Goal: Task Accomplishment & Management: Manage account settings

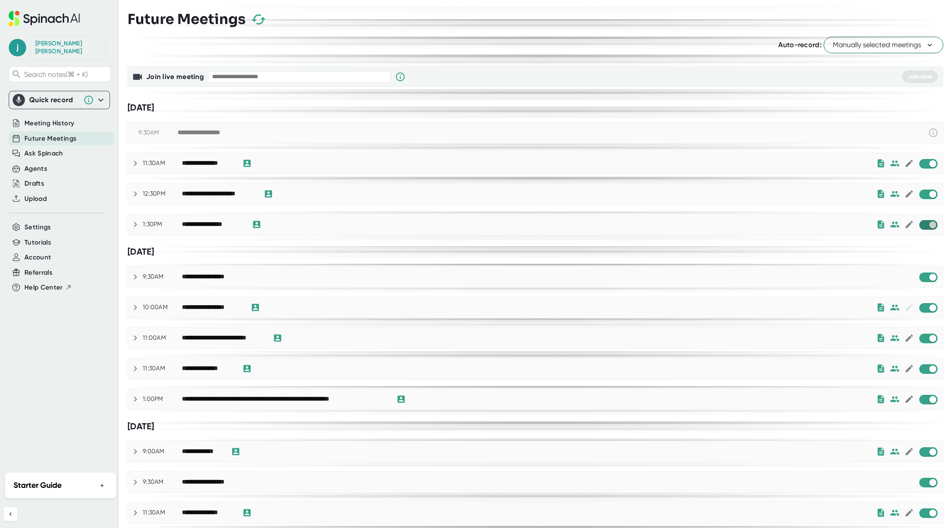
click at [920, 227] on input "checkbox" at bounding box center [932, 225] width 25 height 8
checkbox input "true"
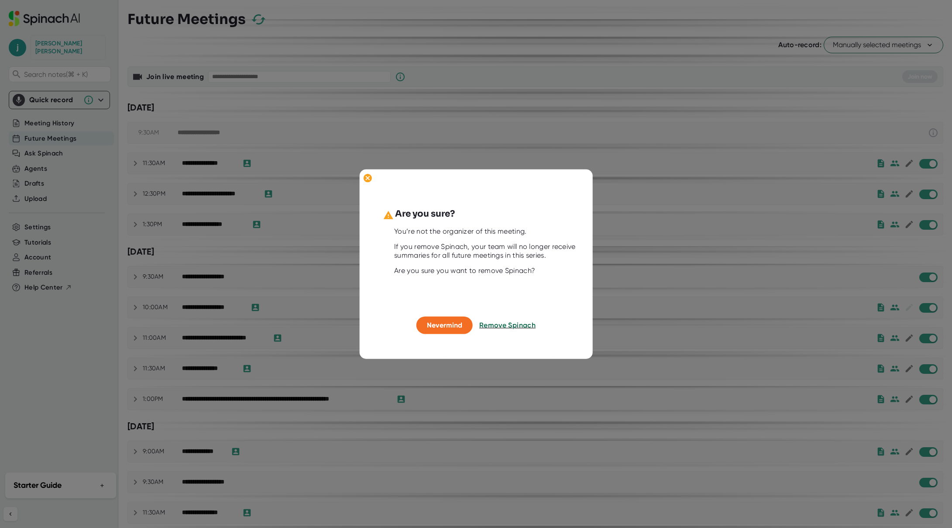
click at [513, 330] on button "Remove Spinach" at bounding box center [507, 325] width 56 height 17
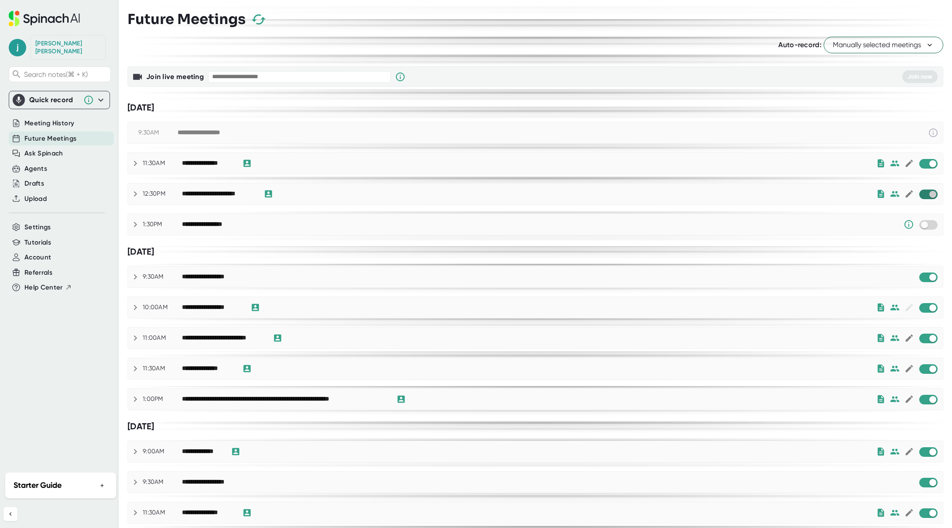
click at [921, 197] on input "checkbox" at bounding box center [932, 194] width 25 height 8
checkbox input "true"
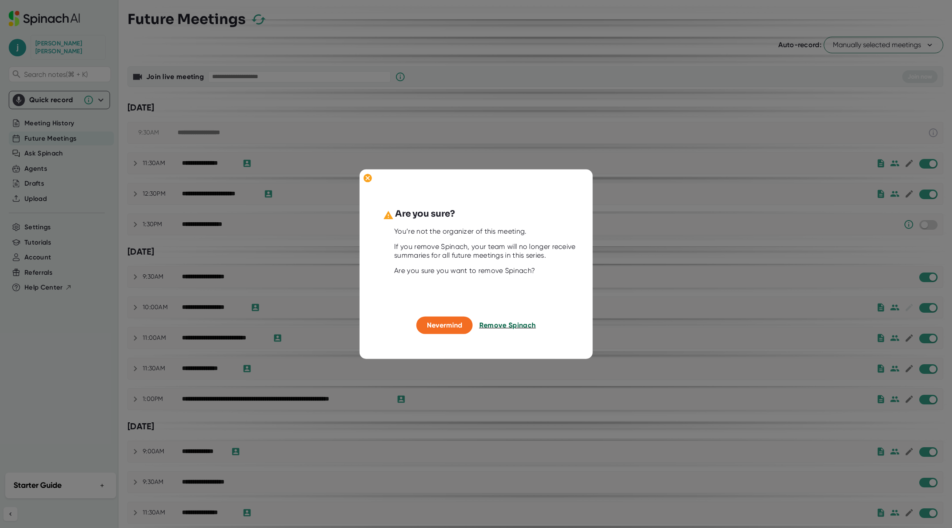
click at [504, 322] on span "Remove Spinach" at bounding box center [507, 325] width 57 height 8
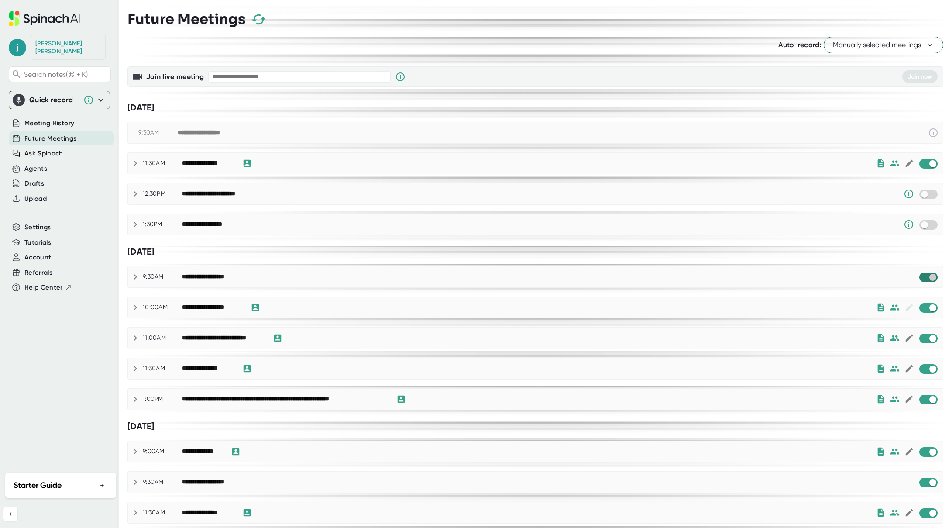
click at [923, 279] on input "checkbox" at bounding box center [932, 277] width 25 height 8
checkbox input "true"
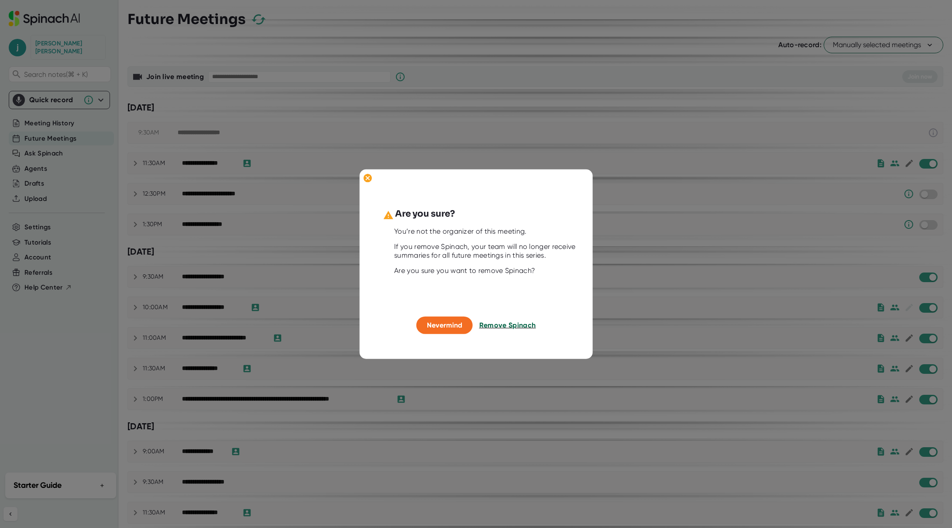
click at [522, 324] on span "Remove Spinach" at bounding box center [507, 325] width 57 height 8
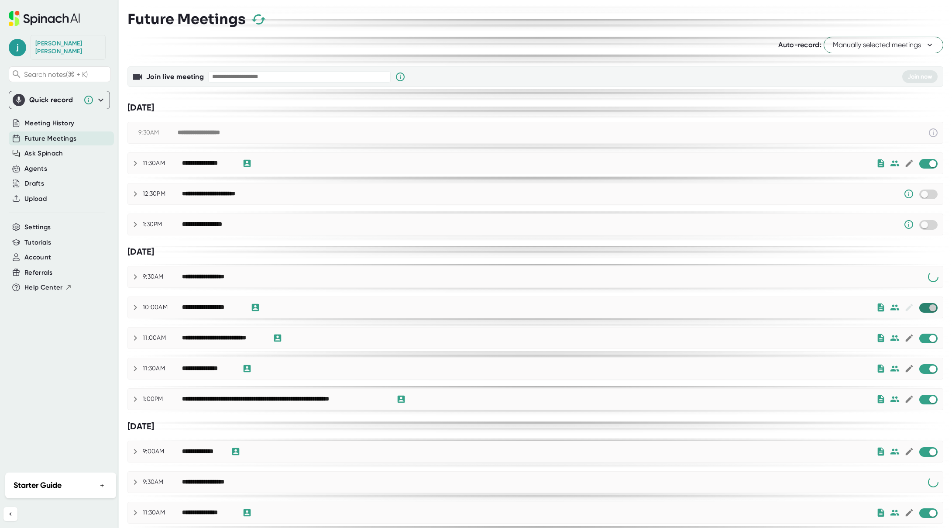
click at [920, 309] on input "checkbox" at bounding box center [932, 308] width 25 height 8
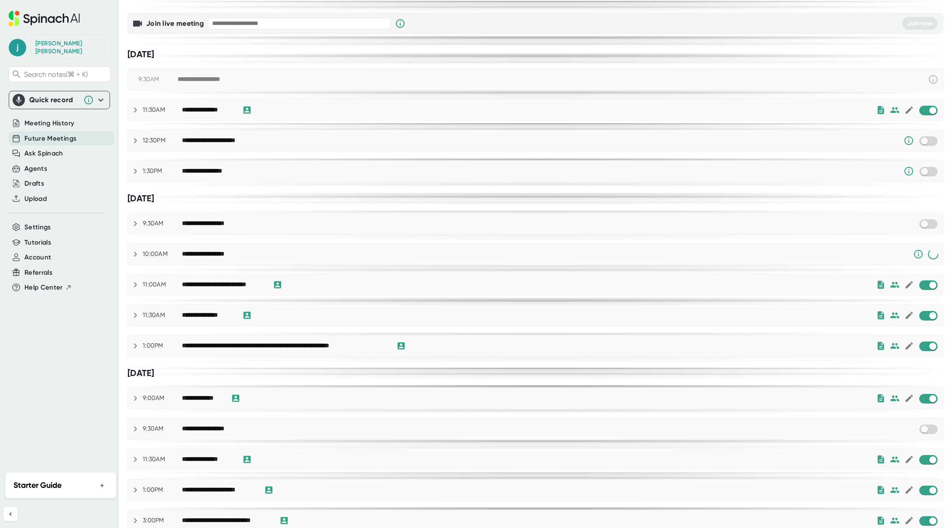
scroll to position [64, 0]
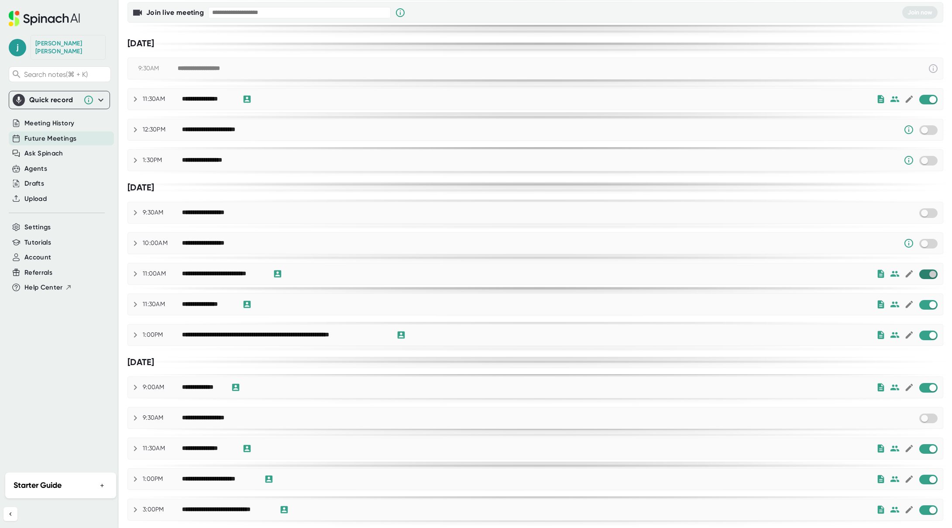
click at [921, 272] on input "checkbox" at bounding box center [932, 274] width 25 height 8
checkbox input "true"
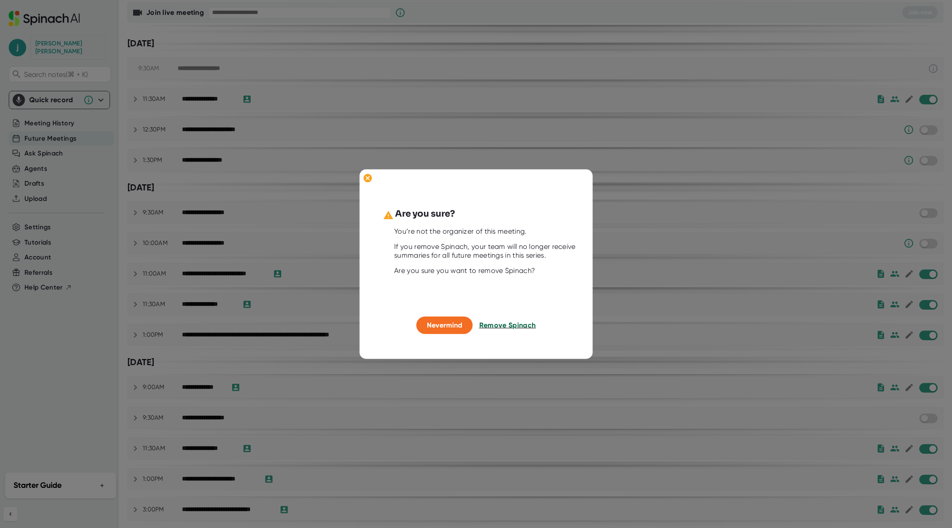
click at [522, 322] on span "Remove Spinach" at bounding box center [507, 325] width 57 height 8
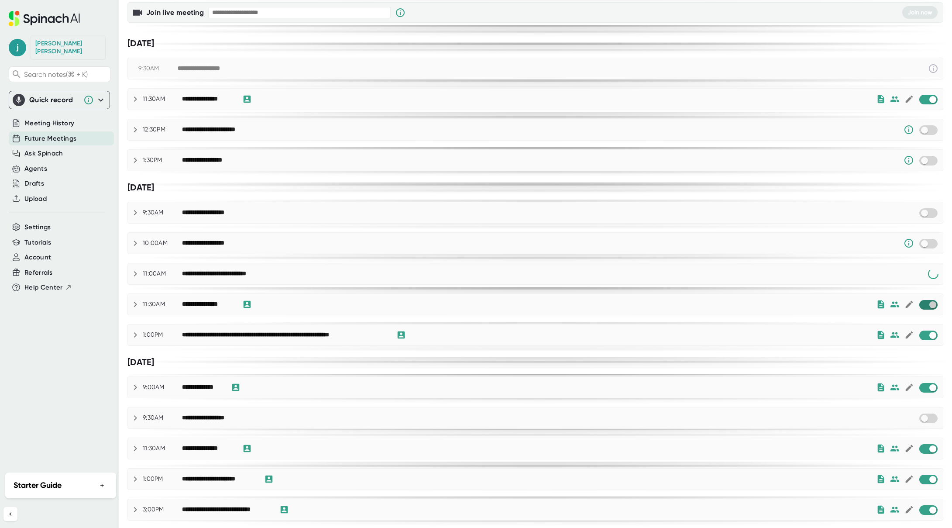
click at [922, 305] on input "checkbox" at bounding box center [932, 305] width 25 height 8
click at [922, 338] on input "checkbox" at bounding box center [932, 335] width 25 height 8
checkbox input "true"
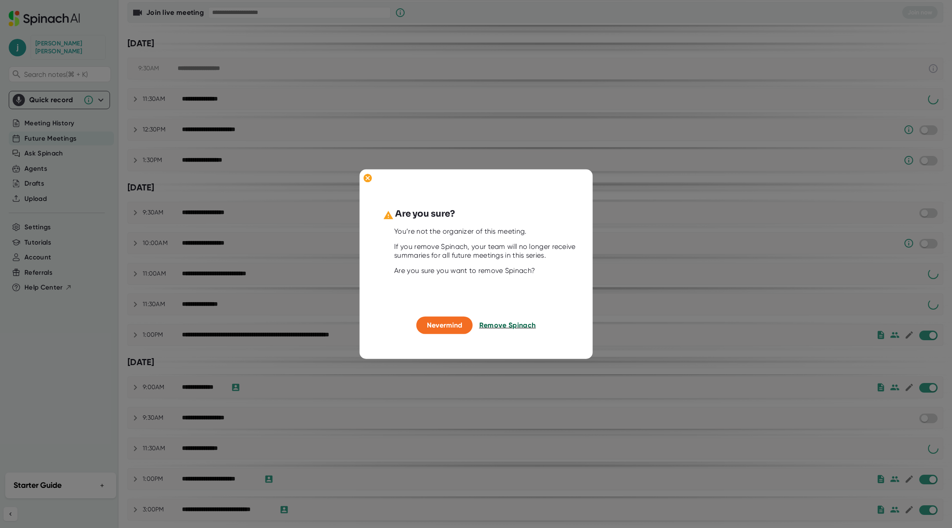
click at [530, 327] on span "Remove Spinach" at bounding box center [507, 325] width 57 height 8
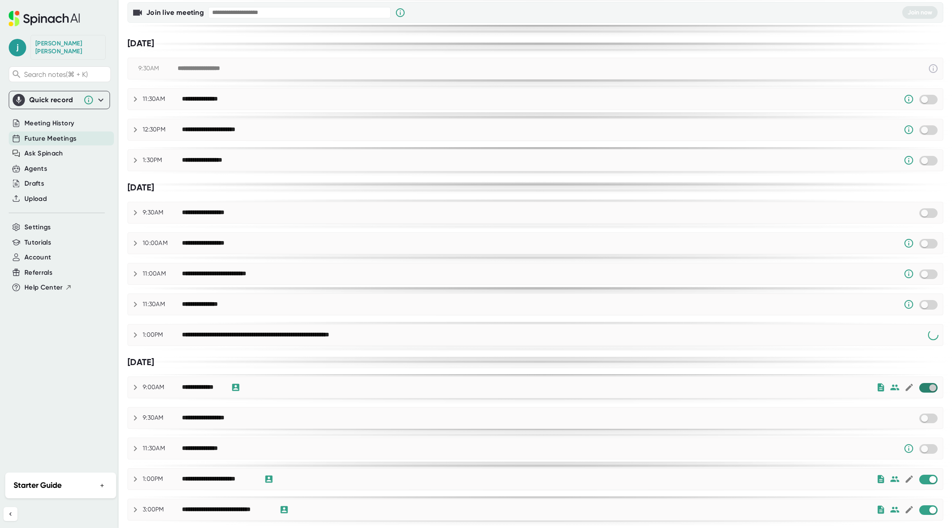
click at [921, 389] on input "checkbox" at bounding box center [932, 388] width 25 height 8
checkbox input "true"
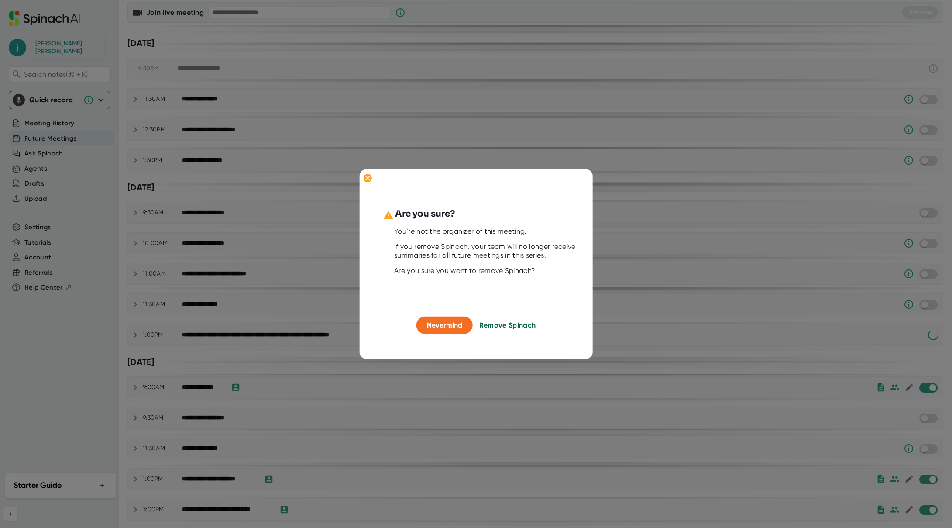
click at [521, 327] on span "Remove Spinach" at bounding box center [507, 325] width 57 height 8
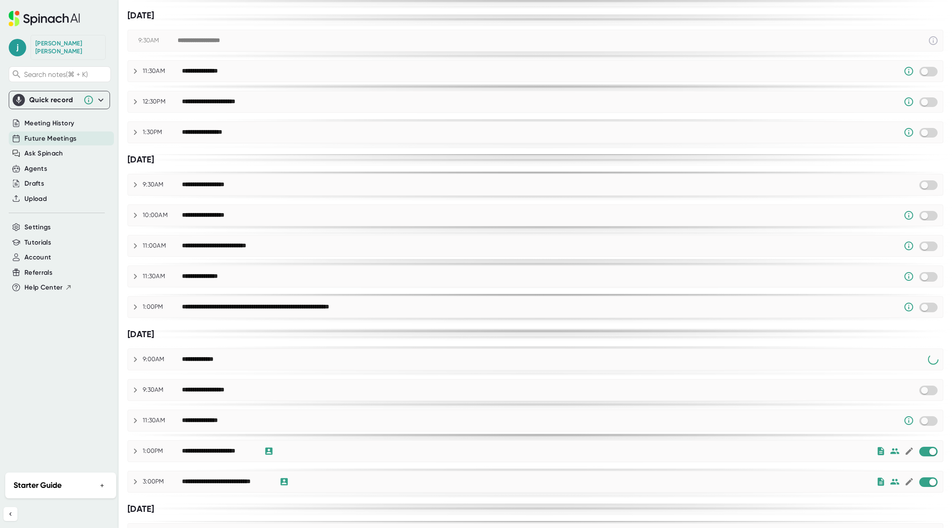
scroll to position [224, 0]
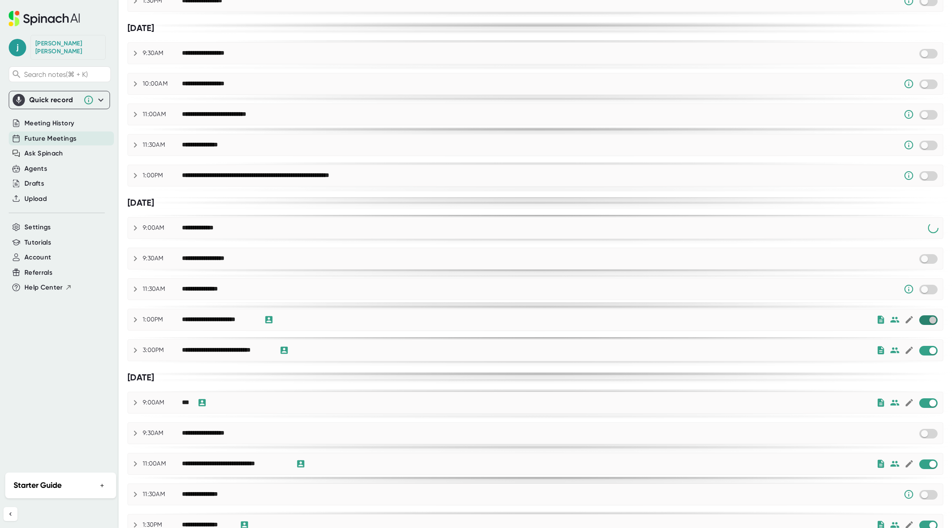
click at [921, 320] on input "checkbox" at bounding box center [932, 320] width 25 height 8
checkbox input "true"
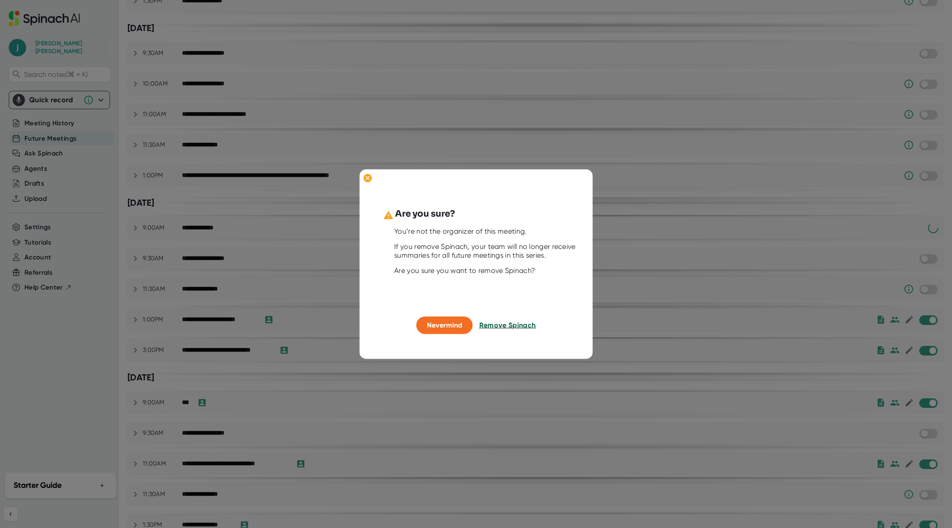
click at [510, 327] on span "Remove Spinach" at bounding box center [507, 325] width 57 height 8
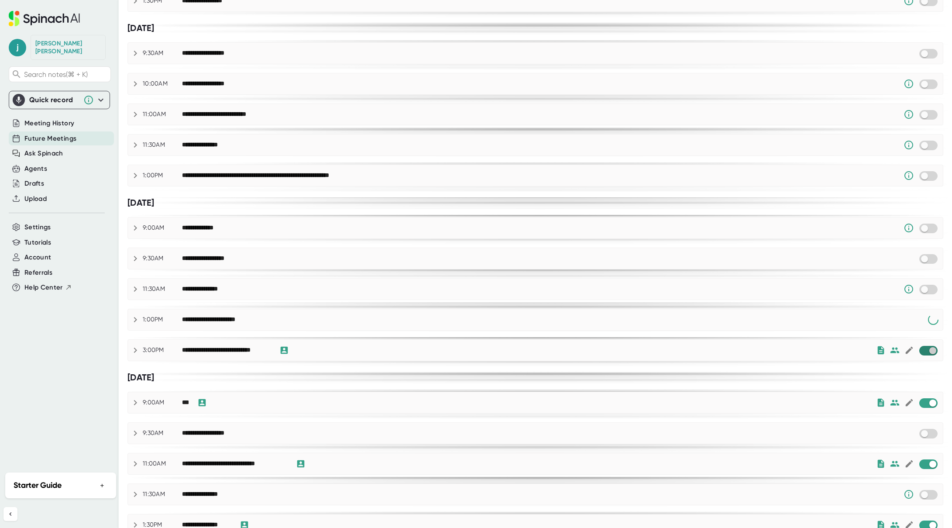
click at [923, 351] on input "checkbox" at bounding box center [932, 351] width 25 height 8
checkbox input "true"
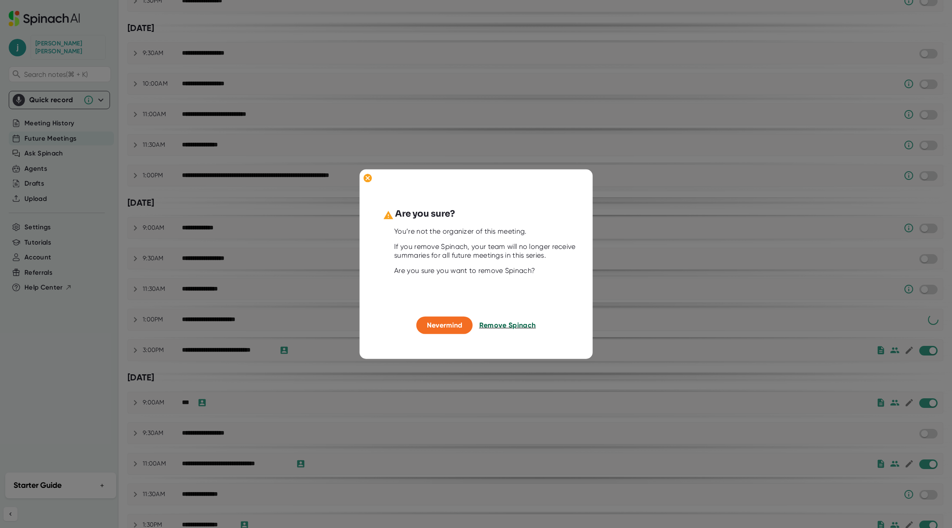
click at [510, 324] on span "Remove Spinach" at bounding box center [507, 325] width 57 height 8
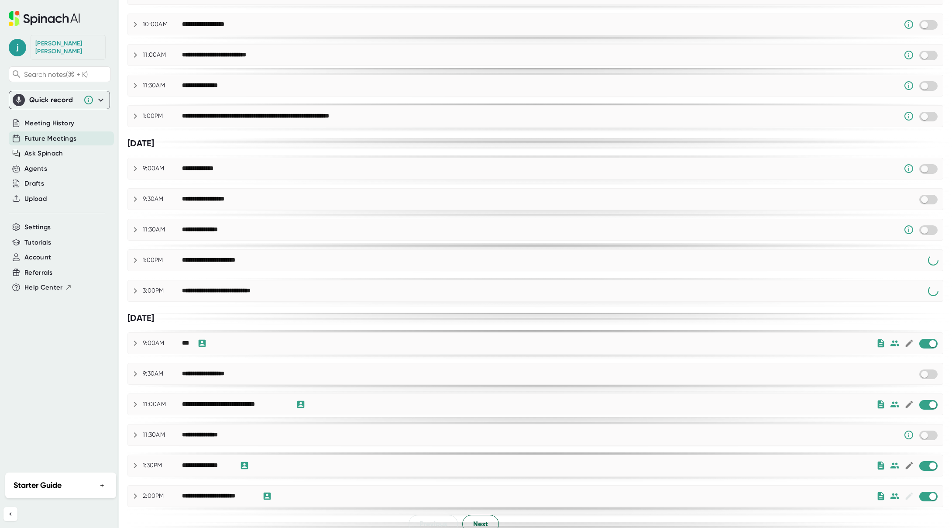
scroll to position [295, 0]
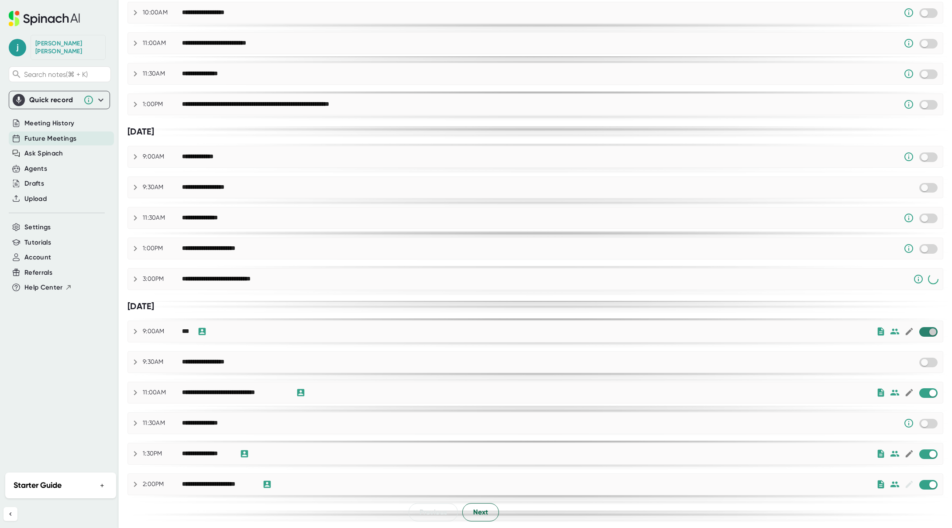
click at [929, 331] on input "checkbox" at bounding box center [932, 332] width 25 height 8
checkbox input "true"
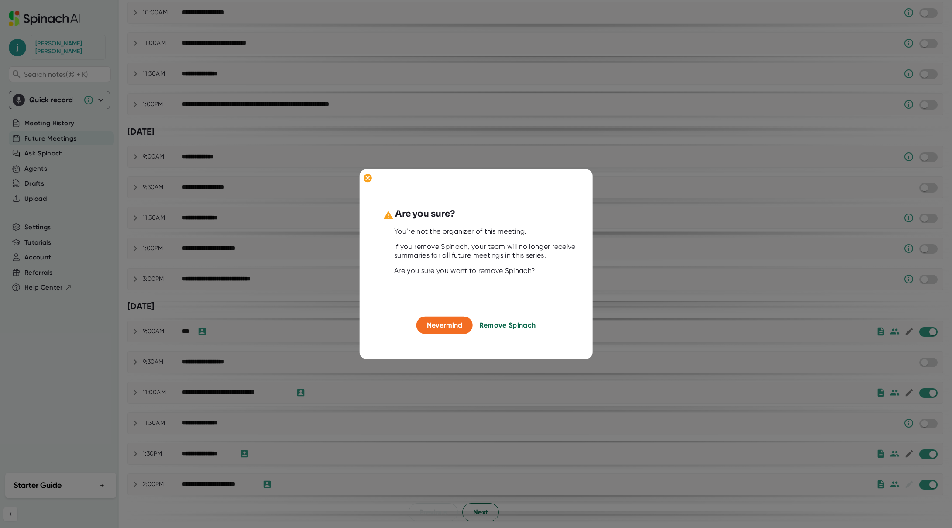
click at [530, 322] on span "Remove Spinach" at bounding box center [507, 325] width 57 height 8
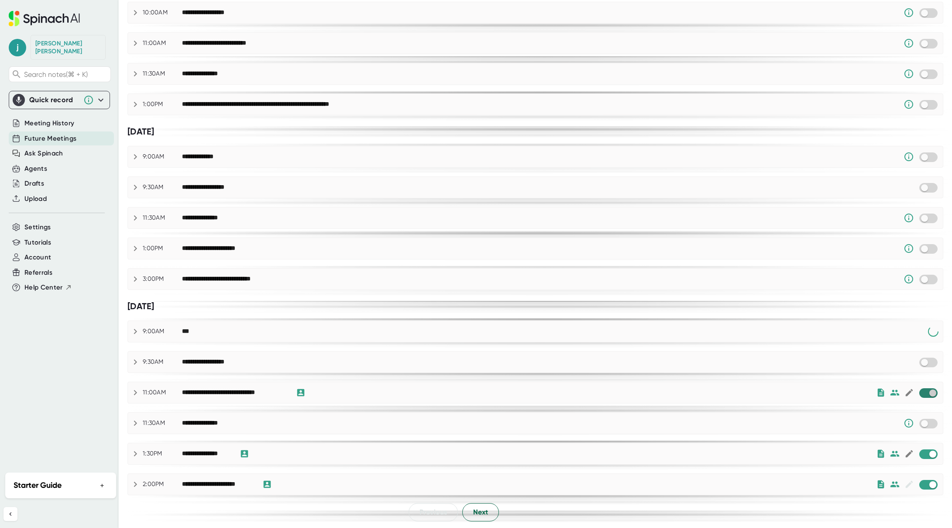
click at [924, 391] on input "checkbox" at bounding box center [932, 393] width 25 height 8
checkbox input "true"
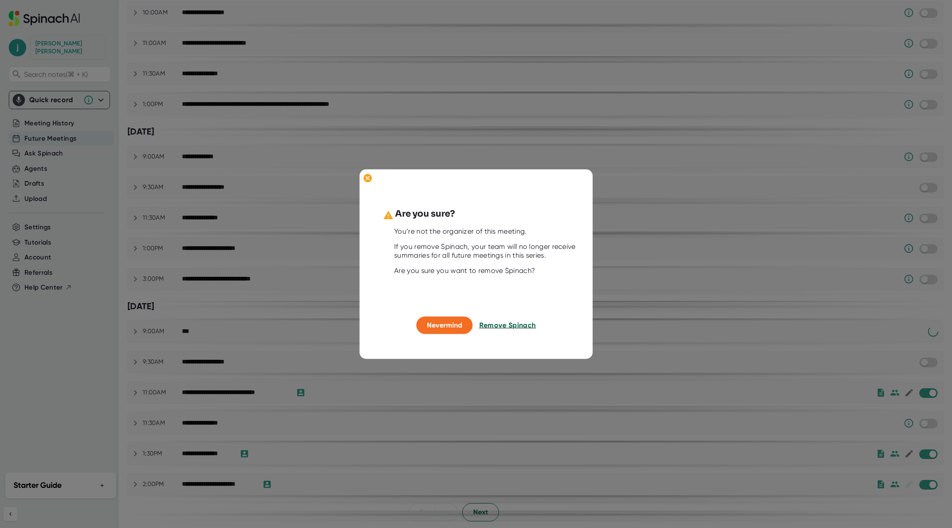
click at [516, 326] on span "Remove Spinach" at bounding box center [507, 325] width 57 height 8
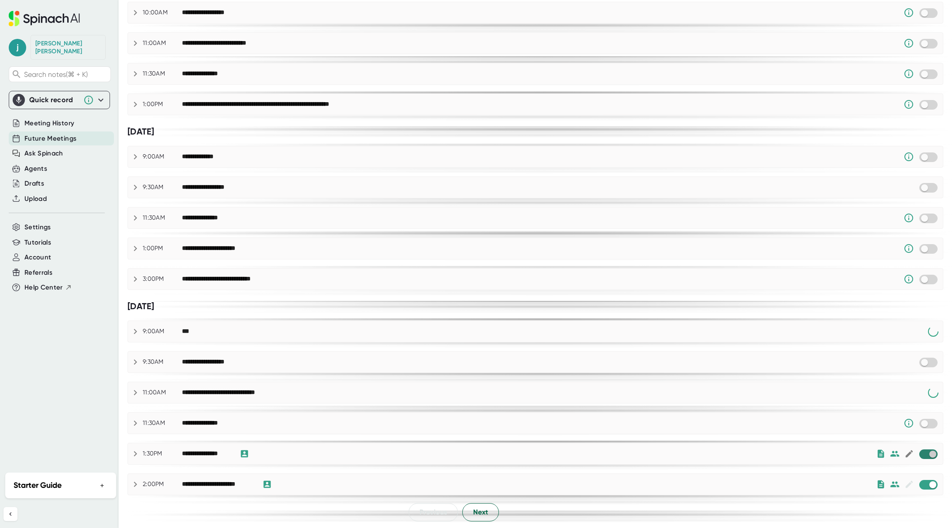
click at [923, 456] on input "checkbox" at bounding box center [932, 454] width 25 height 8
checkbox input "true"
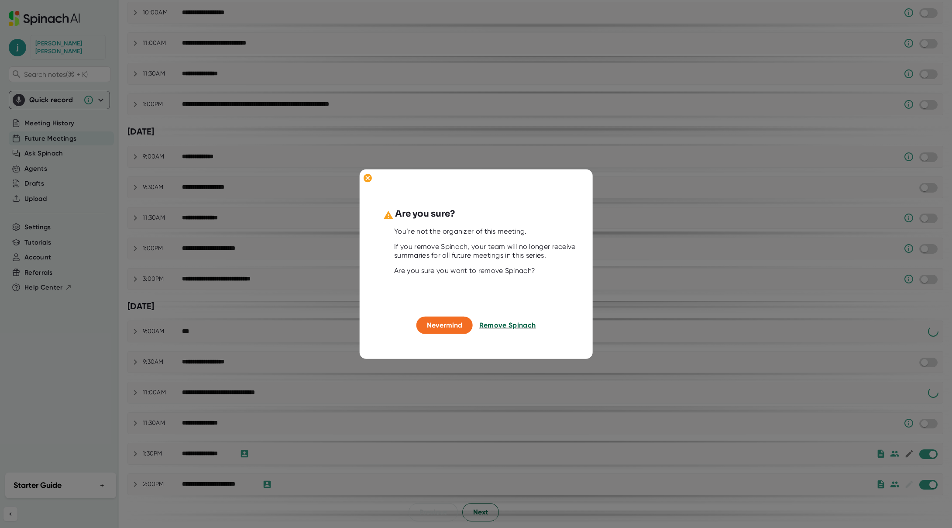
click at [525, 324] on span "Remove Spinach" at bounding box center [507, 325] width 57 height 8
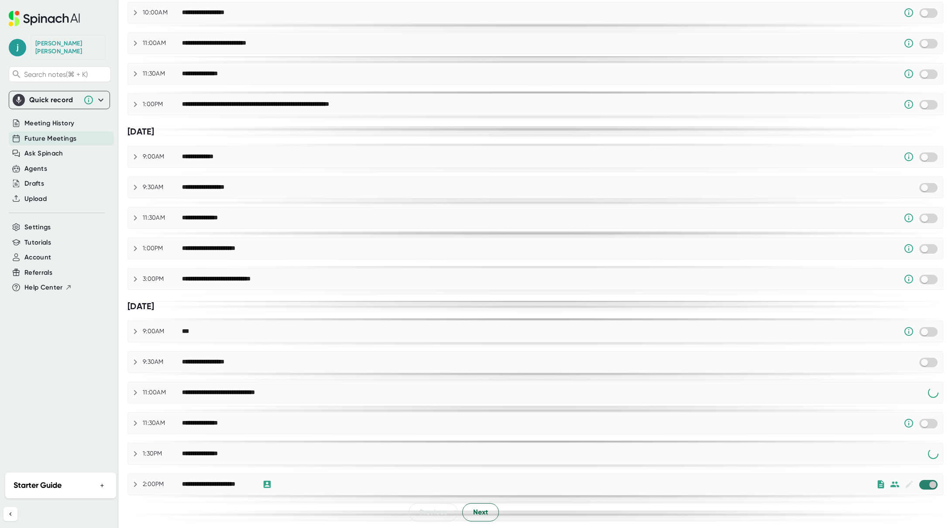
click at [920, 483] on input "checkbox" at bounding box center [932, 485] width 25 height 8
checkbox input "true"
